Goal: Information Seeking & Learning: Learn about a topic

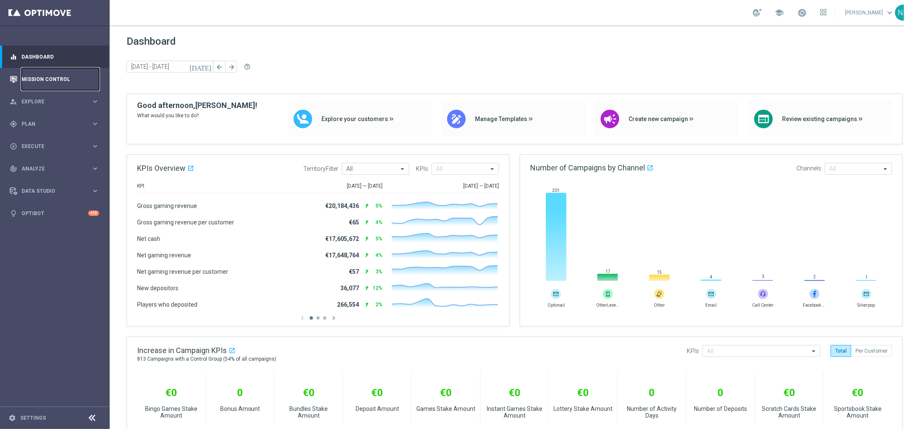
click at [71, 81] on link "Mission Control" at bounding box center [61, 79] width 78 height 22
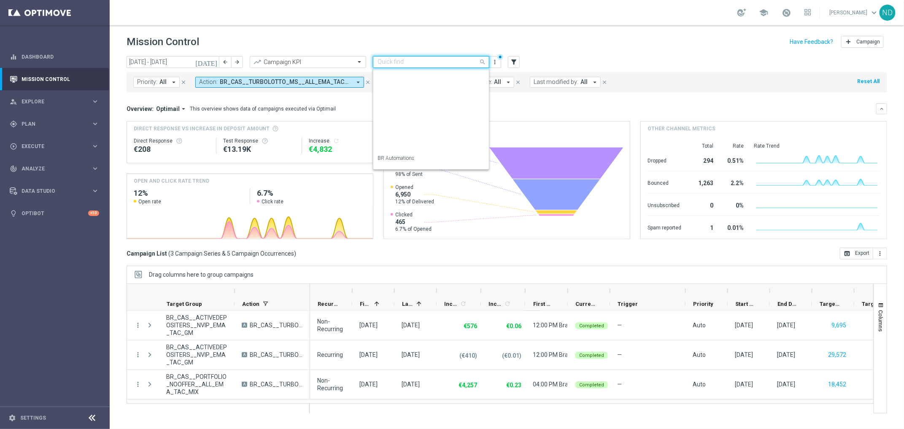
click at [483, 64] on span at bounding box center [483, 62] width 11 height 11
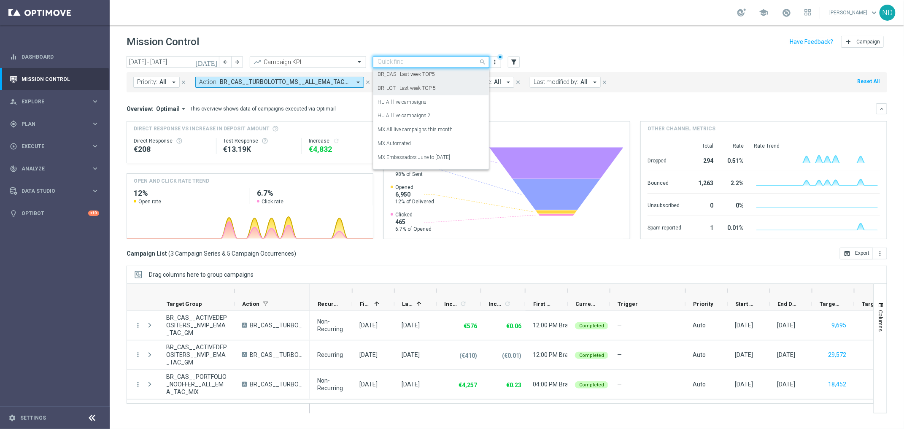
click at [414, 88] on label "BR_LOT - Last week TOP 5" at bounding box center [406, 88] width 58 height 7
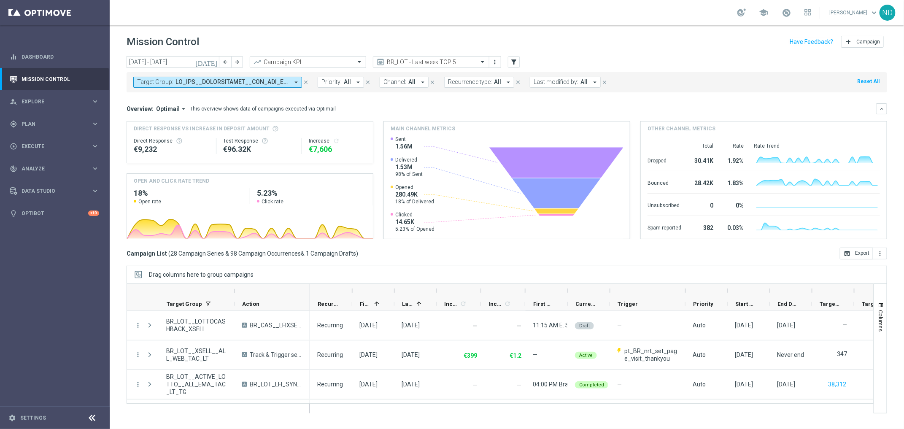
click at [294, 82] on icon "arrow_drop_down" at bounding box center [296, 82] width 8 height 8
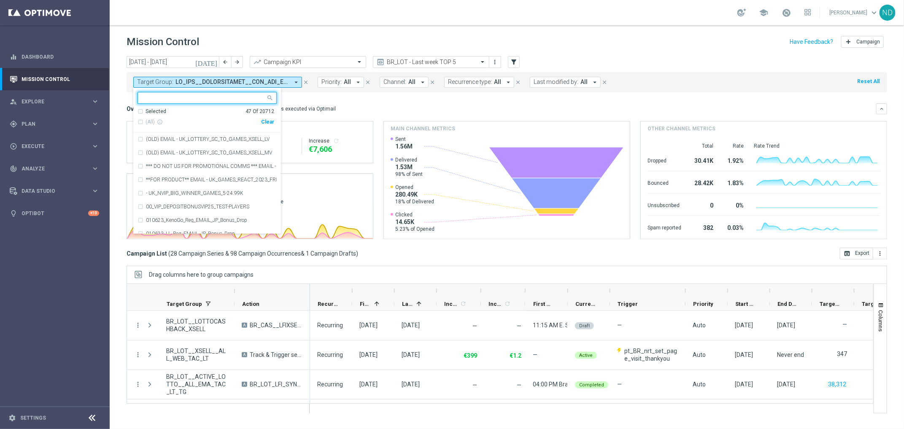
scroll to position [0, 0]
click at [213, 95] on input "text" at bounding box center [204, 97] width 124 height 7
click at [140, 121] on div "(All Search Results)" at bounding box center [199, 122] width 124 height 7
type input "br_lot"
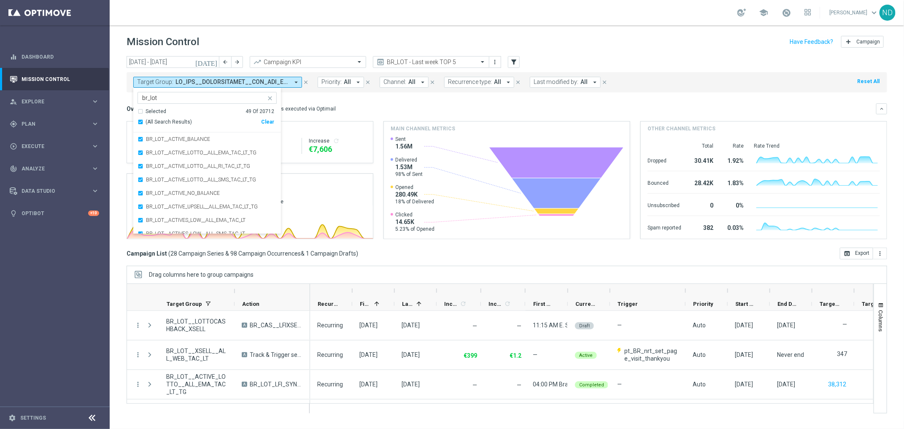
click at [116, 92] on div "today 01 Sep 2025 - 30 Sep 2025 arrow_back arrow_forward Campaign KPI trending_…" at bounding box center [507, 238] width 794 height 365
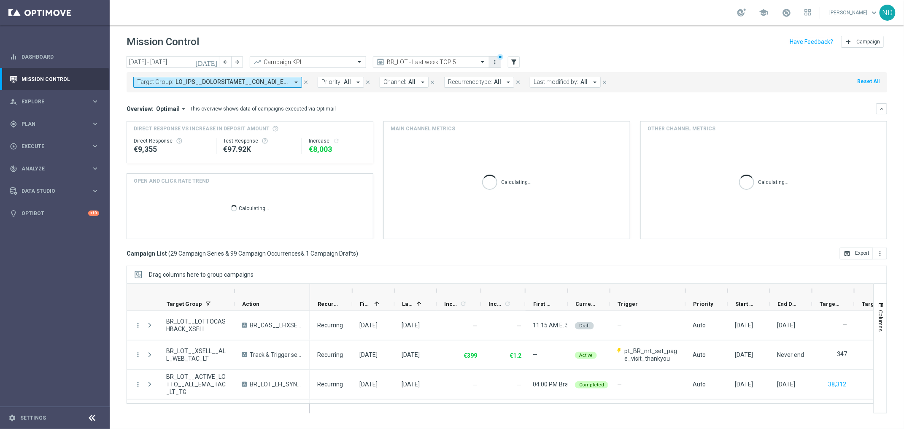
click at [498, 59] on icon "more_vert" at bounding box center [495, 62] width 7 height 7
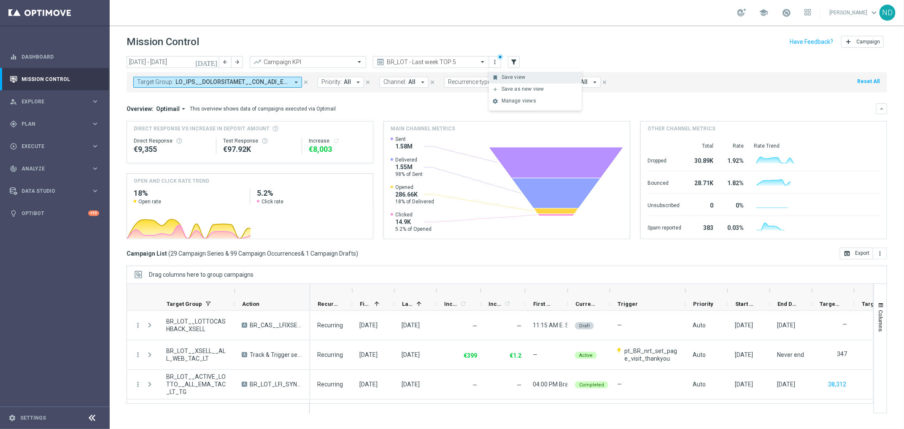
click at [506, 78] on div "Save view" at bounding box center [539, 77] width 76 height 6
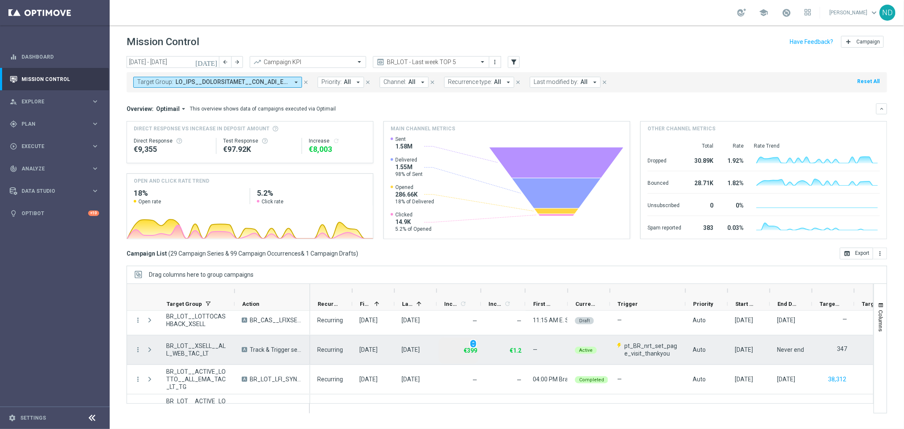
scroll to position [56, 0]
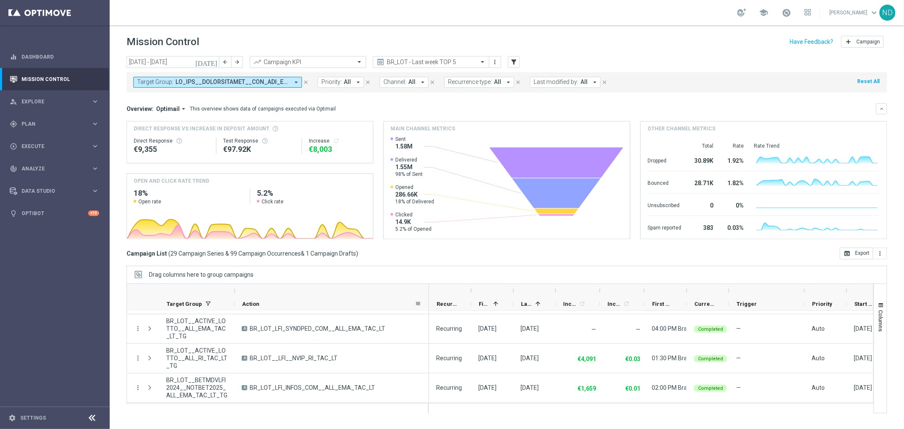
drag, startPoint x: 308, startPoint y: 287, endPoint x: 429, endPoint y: 304, distance: 122.3
click at [429, 304] on div "Target Group" at bounding box center [278, 297] width 302 height 27
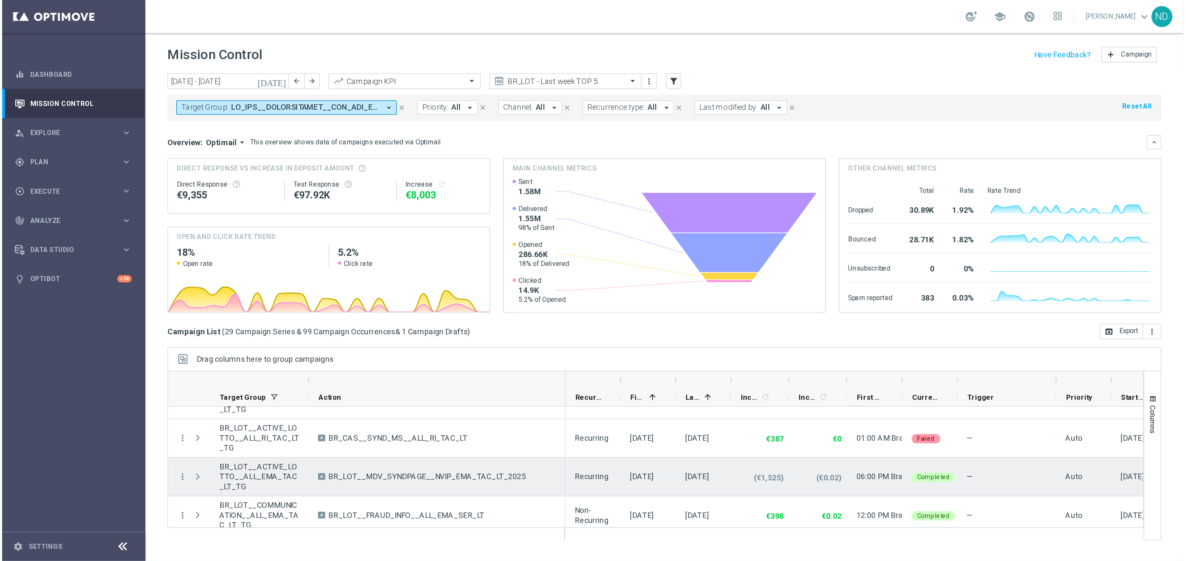
scroll to position [701, 0]
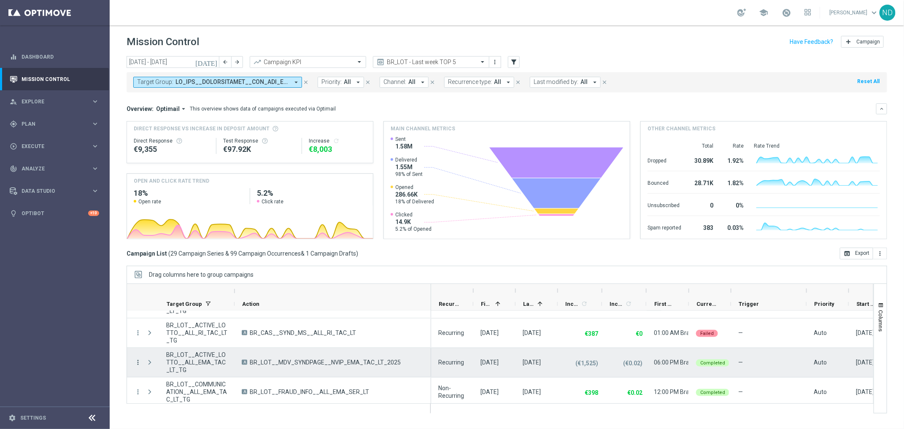
click at [138, 361] on icon "more_vert" at bounding box center [138, 363] width 8 height 8
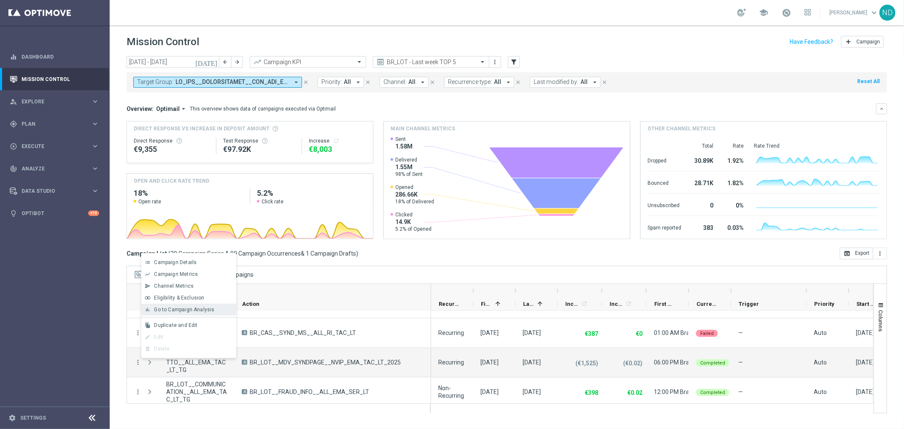
click at [201, 310] on span "Go to Campaign Analysis" at bounding box center [184, 310] width 60 height 6
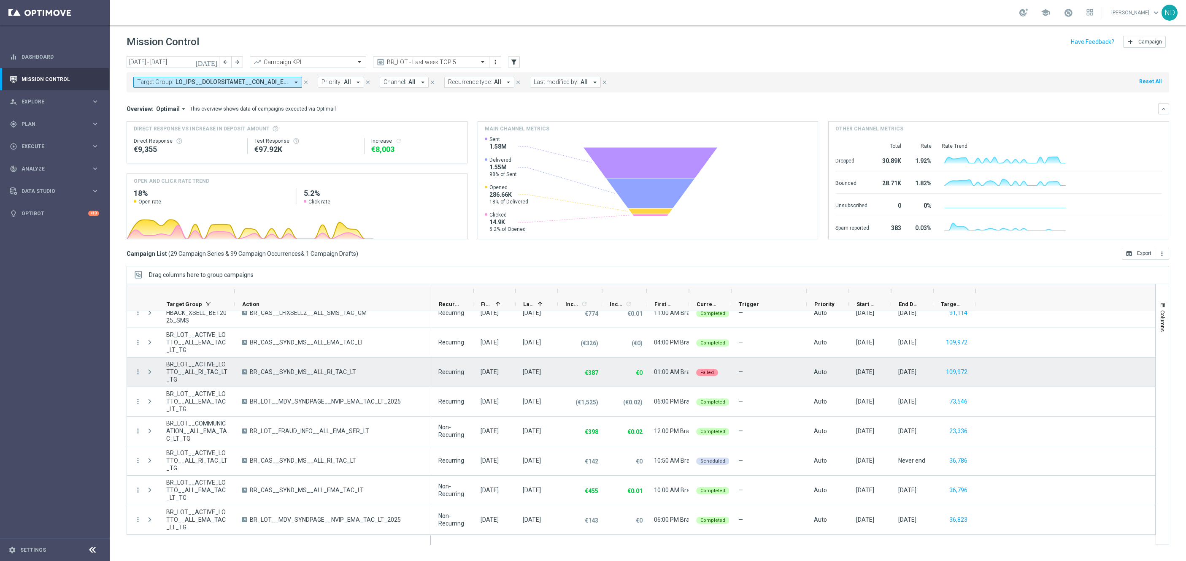
scroll to position [663, 0]
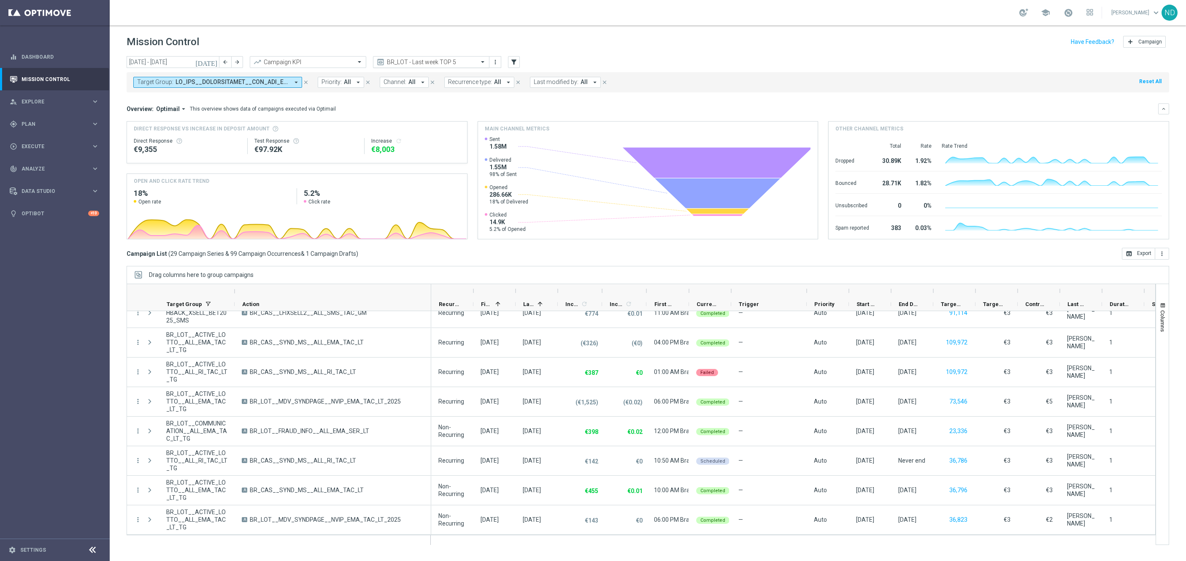
click at [482, 63] on span at bounding box center [483, 61] width 11 height 7
click at [423, 106] on div "BR_CAS - Last week TOP5" at bounding box center [430, 101] width 107 height 14
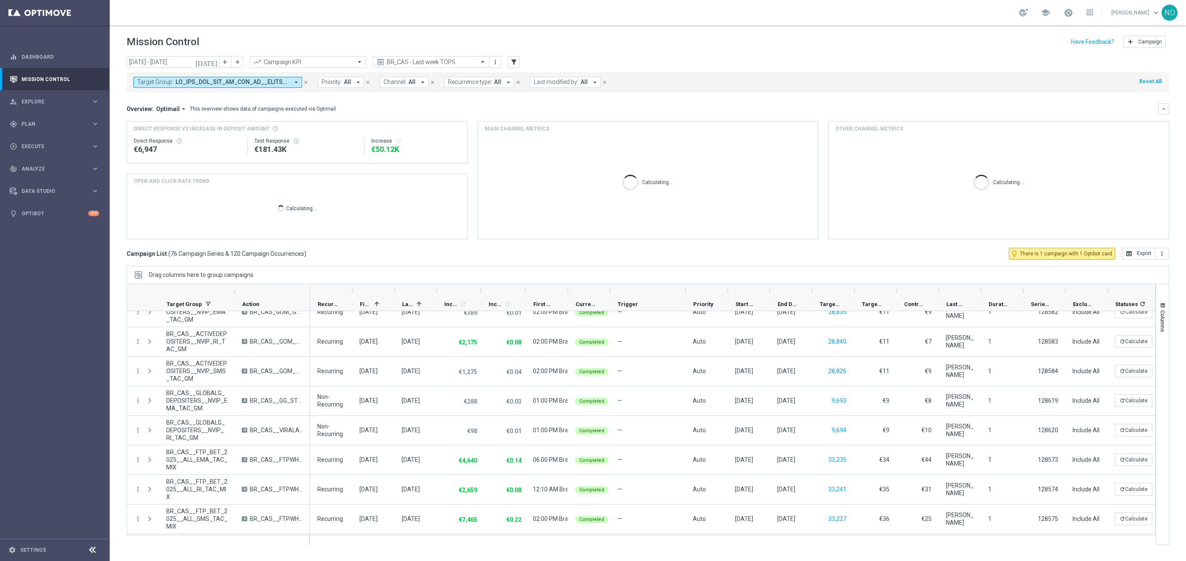
click at [292, 79] on icon "arrow_drop_down" at bounding box center [296, 82] width 8 height 8
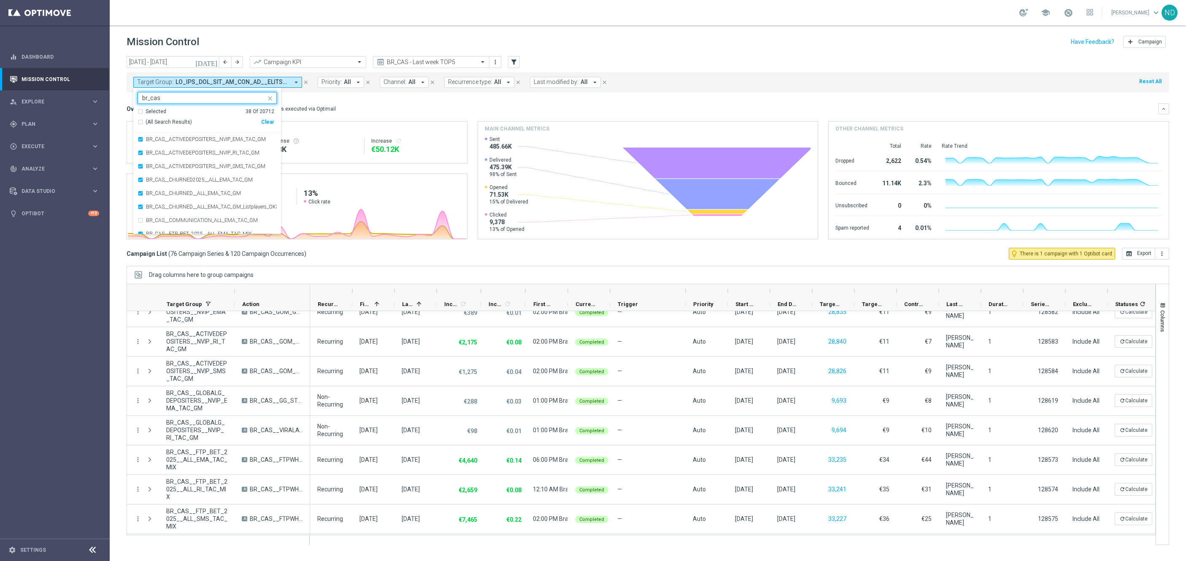
click at [142, 123] on div "(All Search Results)" at bounding box center [199, 122] width 124 height 7
type input "br_cas"
click at [115, 116] on div "today 01 Sep 2025 - 30 Sep 2025 arrow_back arrow_forward Campaign KPI trending_…" at bounding box center [648, 304] width 1076 height 497
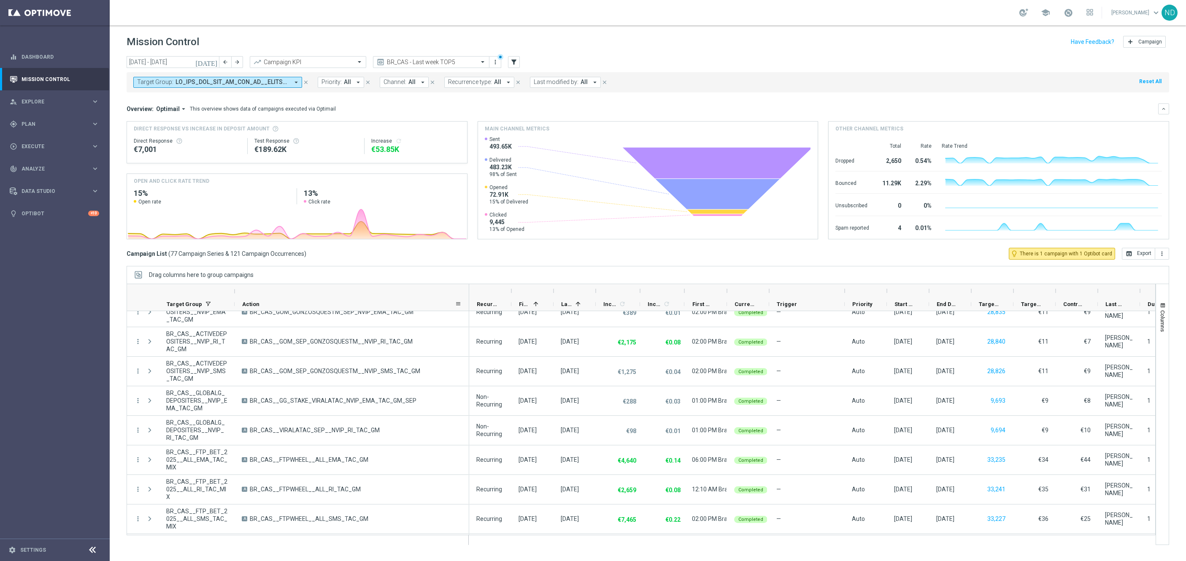
drag, startPoint x: 309, startPoint y: 294, endPoint x: 486, endPoint y: 296, distance: 177.6
click at [471, 296] on div at bounding box center [468, 290] width 3 height 13
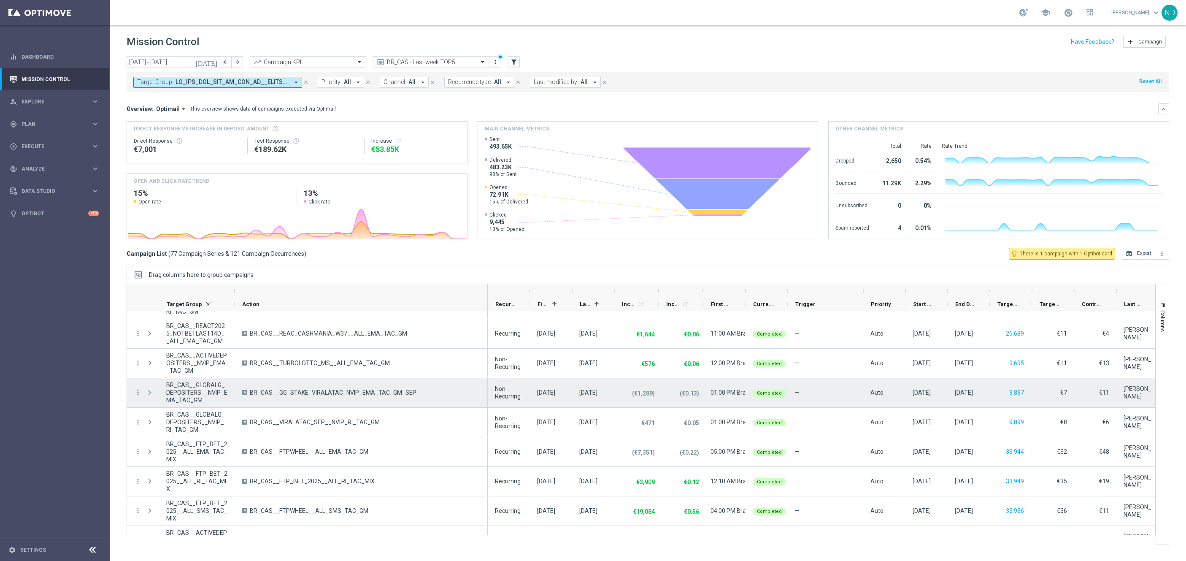
scroll to position [1005, 0]
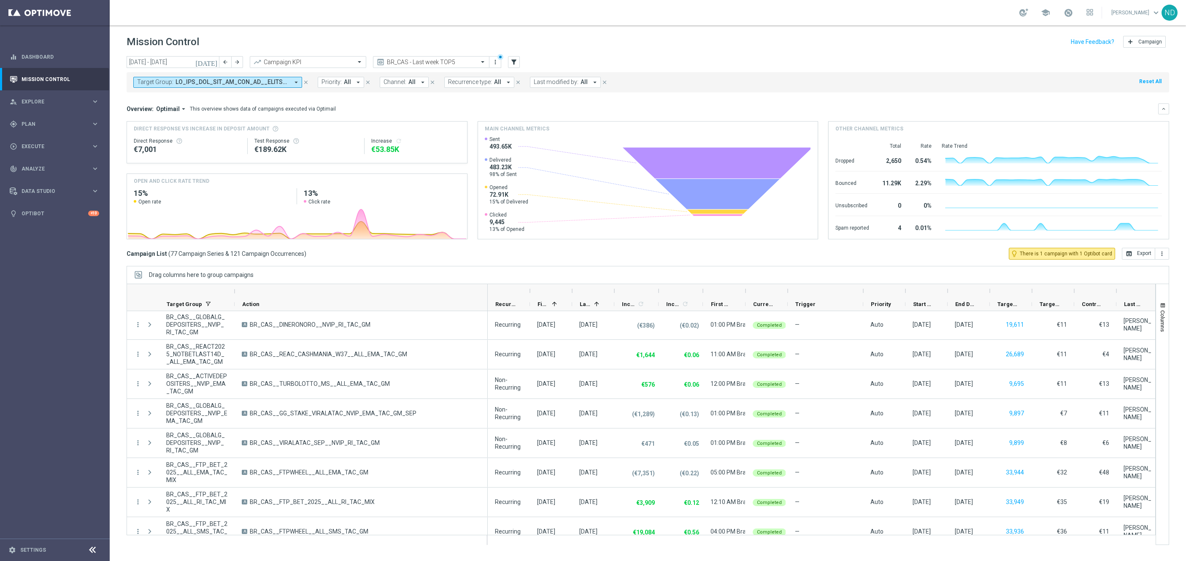
click at [213, 60] on icon "[DATE]" at bounding box center [206, 62] width 23 height 8
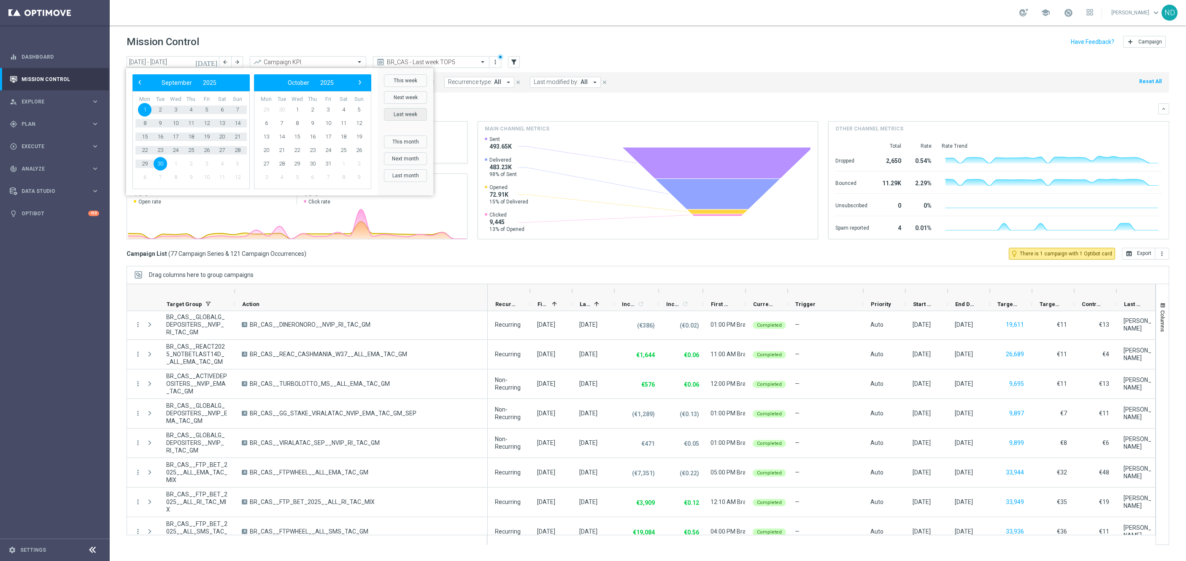
click at [417, 114] on button "Last week" at bounding box center [405, 114] width 43 height 13
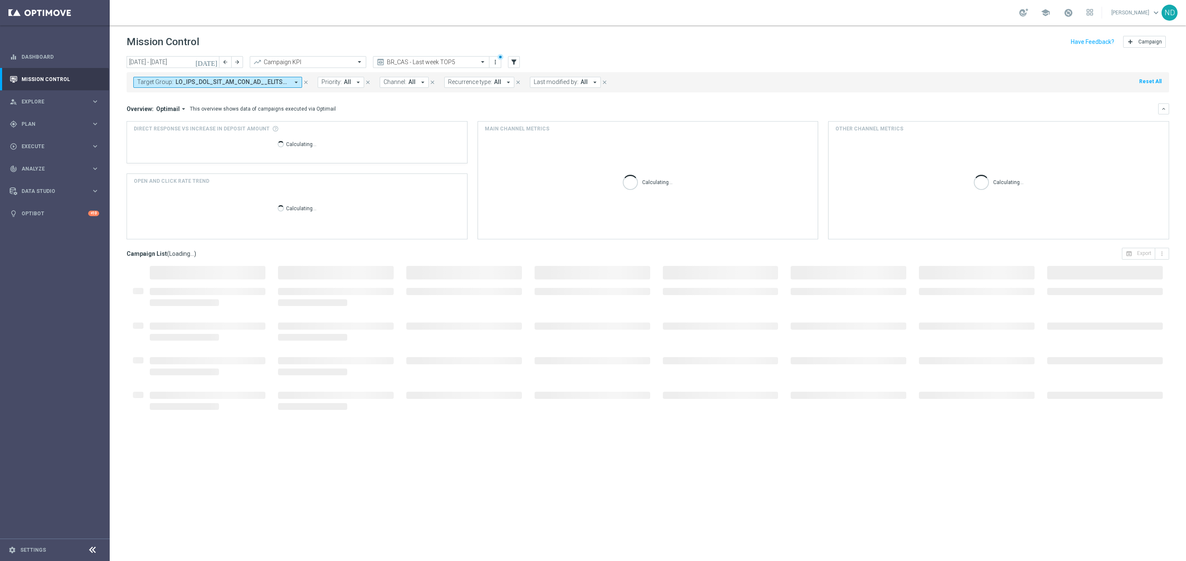
type input "22 Sep 2025 - 28 Sep 2025"
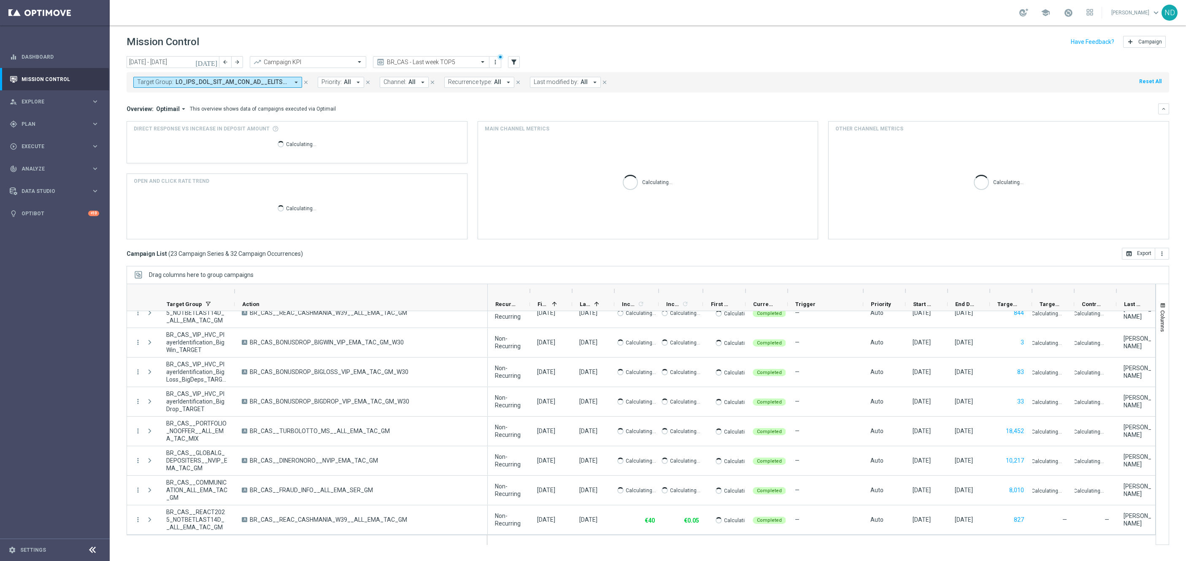
scroll to position [456, 0]
click at [497, 61] on icon "more_vert" at bounding box center [495, 62] width 7 height 7
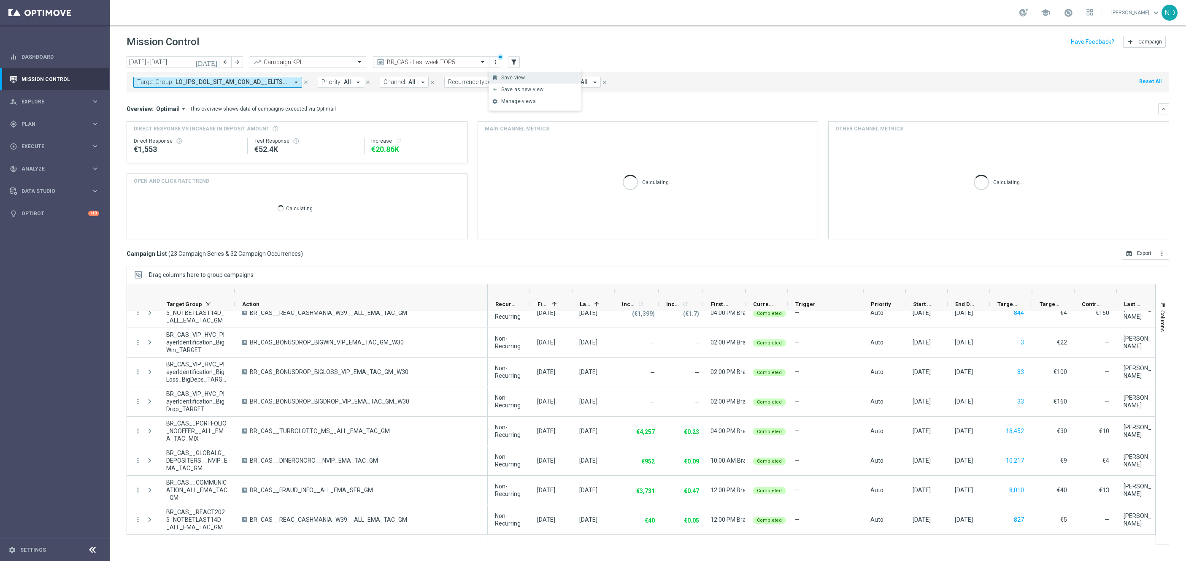
click at [507, 77] on div "Save view" at bounding box center [539, 78] width 76 height 6
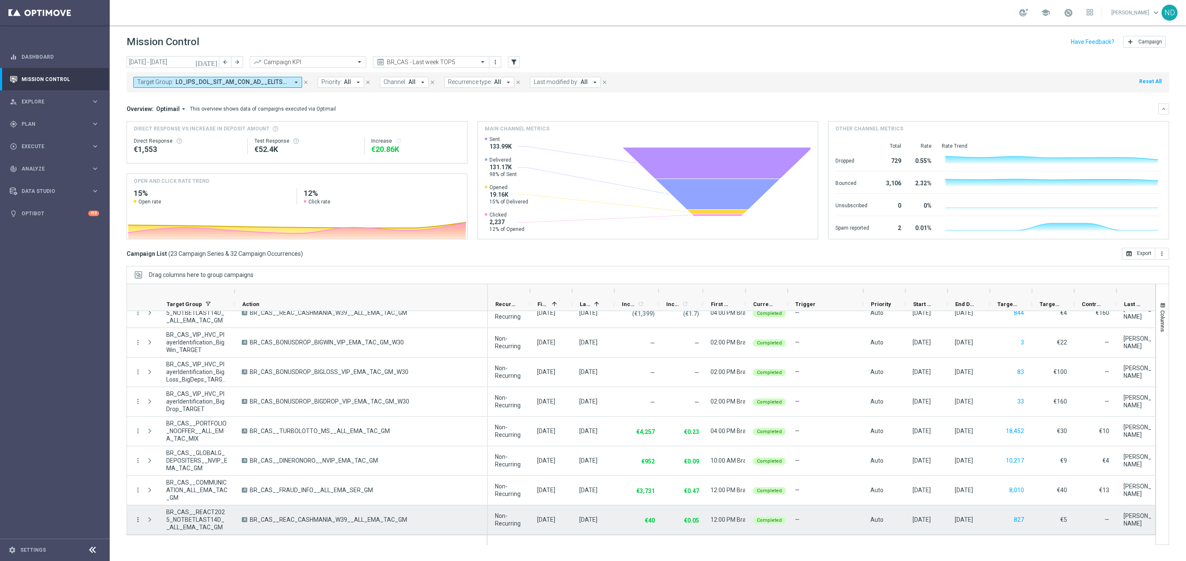
click at [138, 429] on icon "more_vert" at bounding box center [138, 519] width 8 height 8
click at [189, 429] on span "Go to Campaign Analysis" at bounding box center [185, 467] width 60 height 6
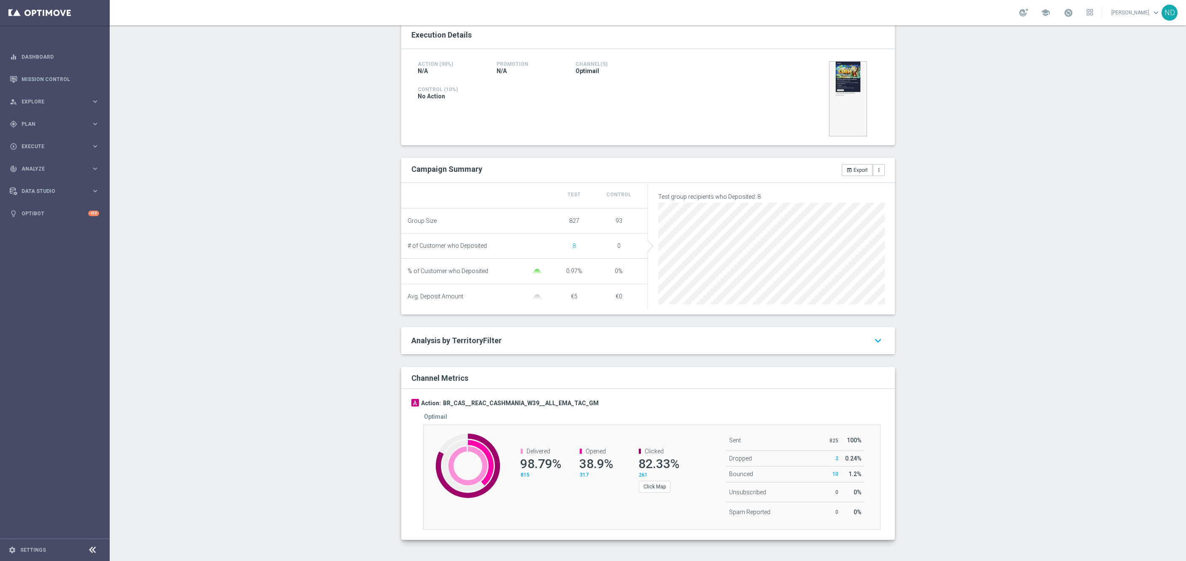
scroll to position [187, 0]
